Goal: Task Accomplishment & Management: Manage account settings

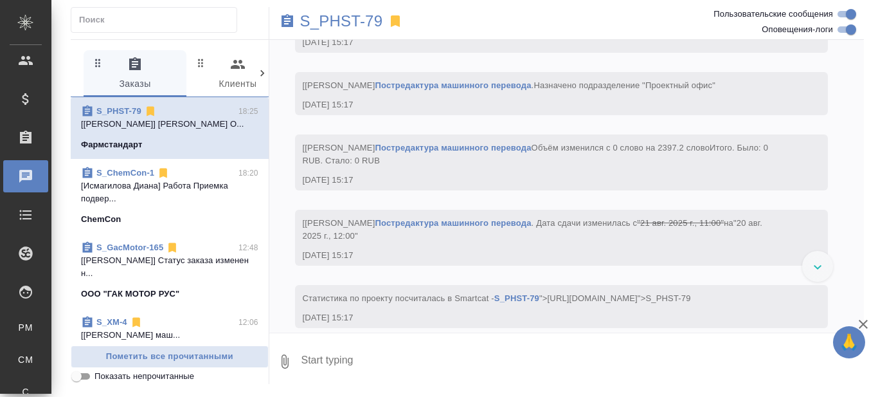
scroll to position [3861, 0]
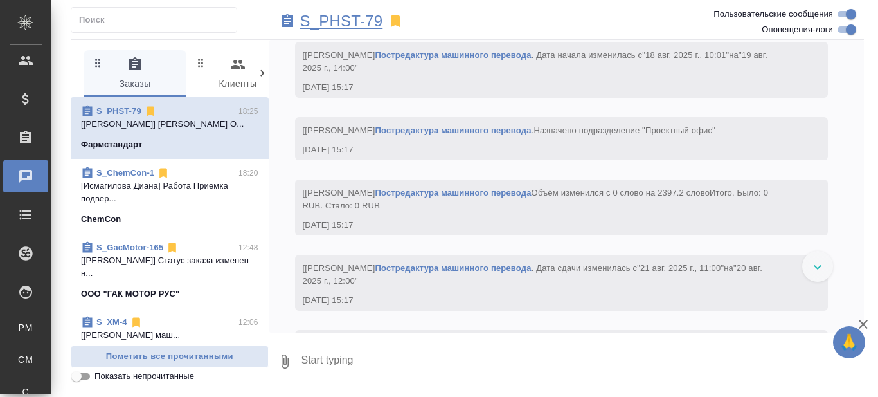
click at [333, 22] on p "S_PHST-79" at bounding box center [341, 21] width 83 height 13
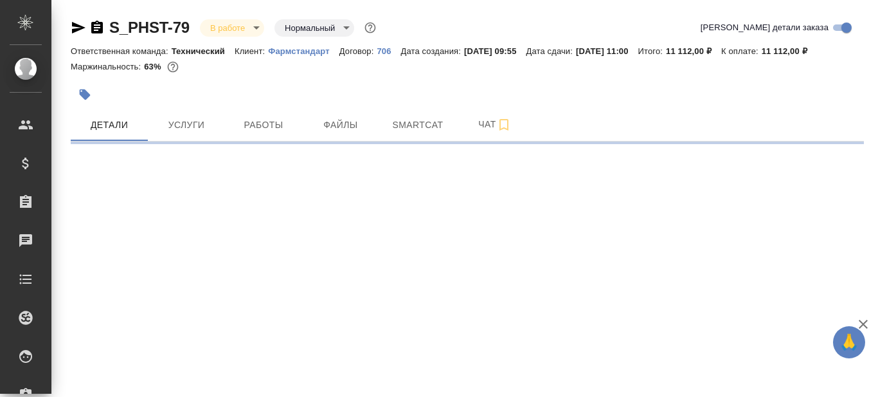
select select "RU"
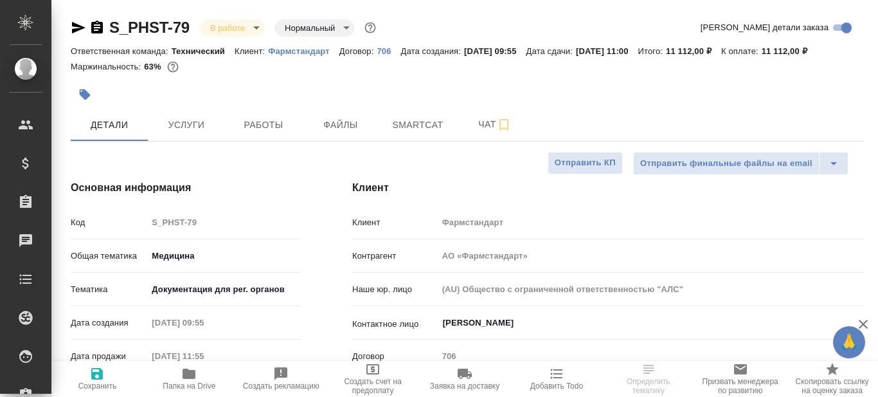
type textarea "x"
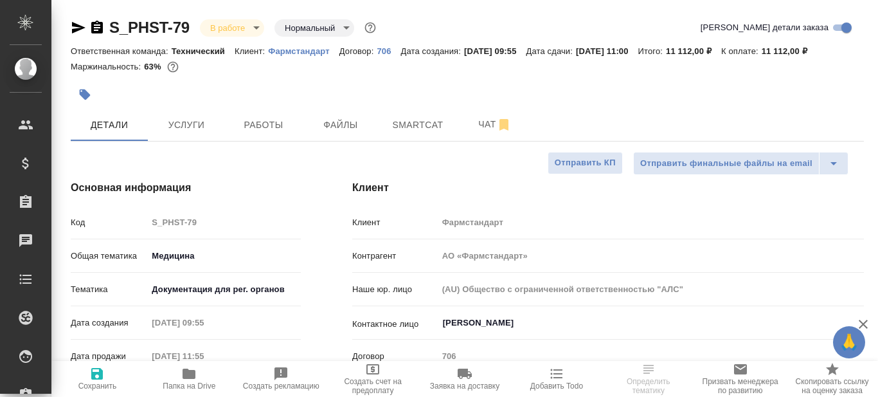
type textarea "x"
type input "[PERSON_NAME]"
type input "Павлова Антонина a.pavlova"
click at [271, 122] on span "Работы" at bounding box center [264, 125] width 62 height 16
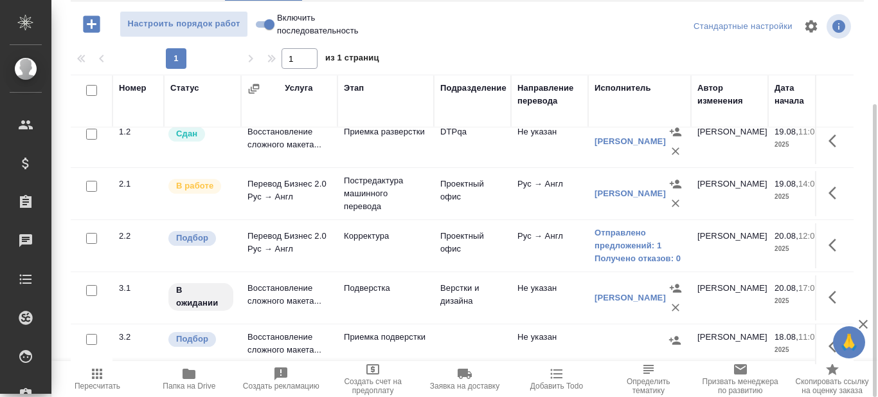
scroll to position [80, 0]
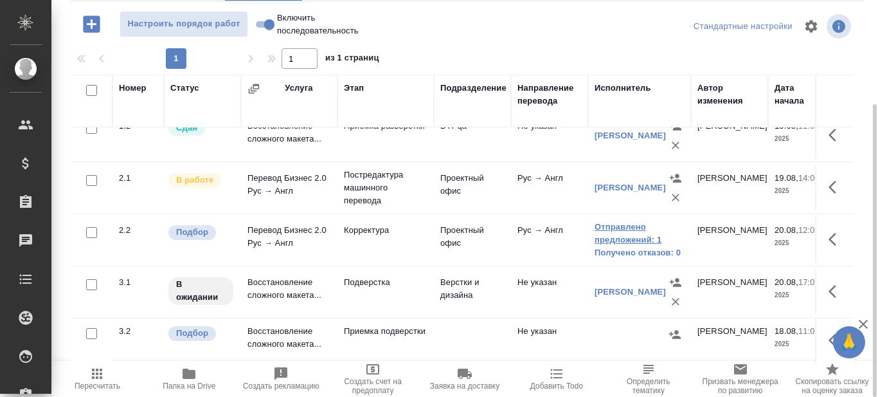
click at [611, 220] on link "Отправлено предложений: 1" at bounding box center [640, 233] width 90 height 26
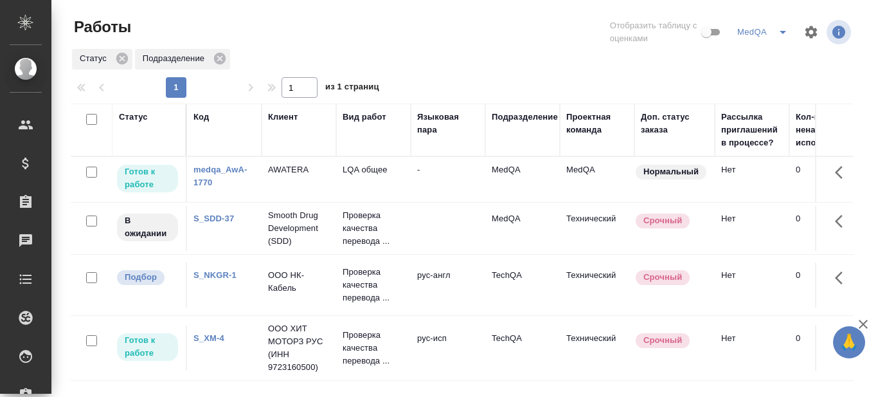
scroll to position [193, 0]
